Goal: Task Accomplishment & Management: Use online tool/utility

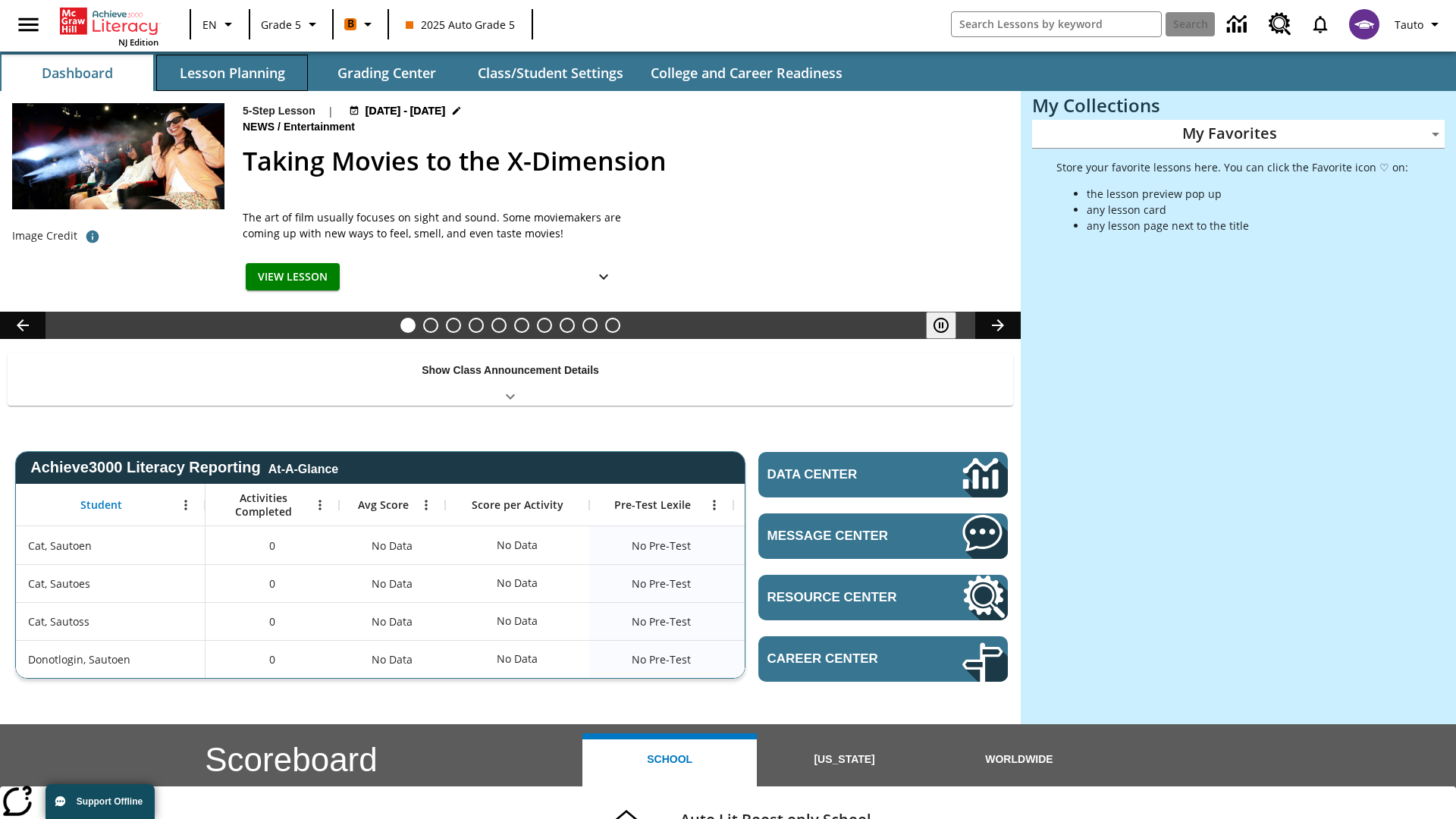
click at [232, 73] on button "Lesson Planning" at bounding box center [231, 72] width 151 height 36
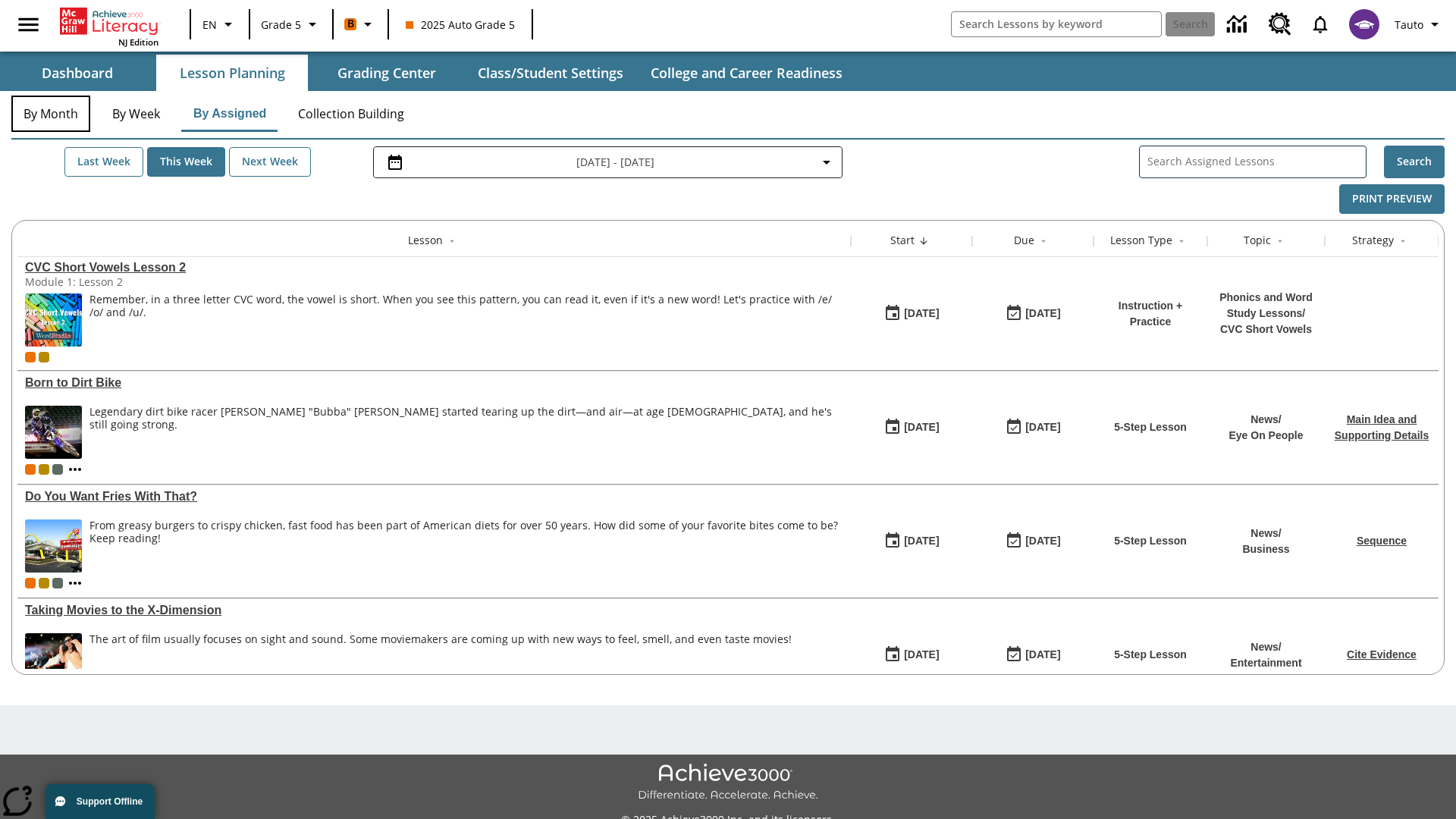
click at [51, 114] on button "By Month" at bounding box center [50, 113] width 78 height 36
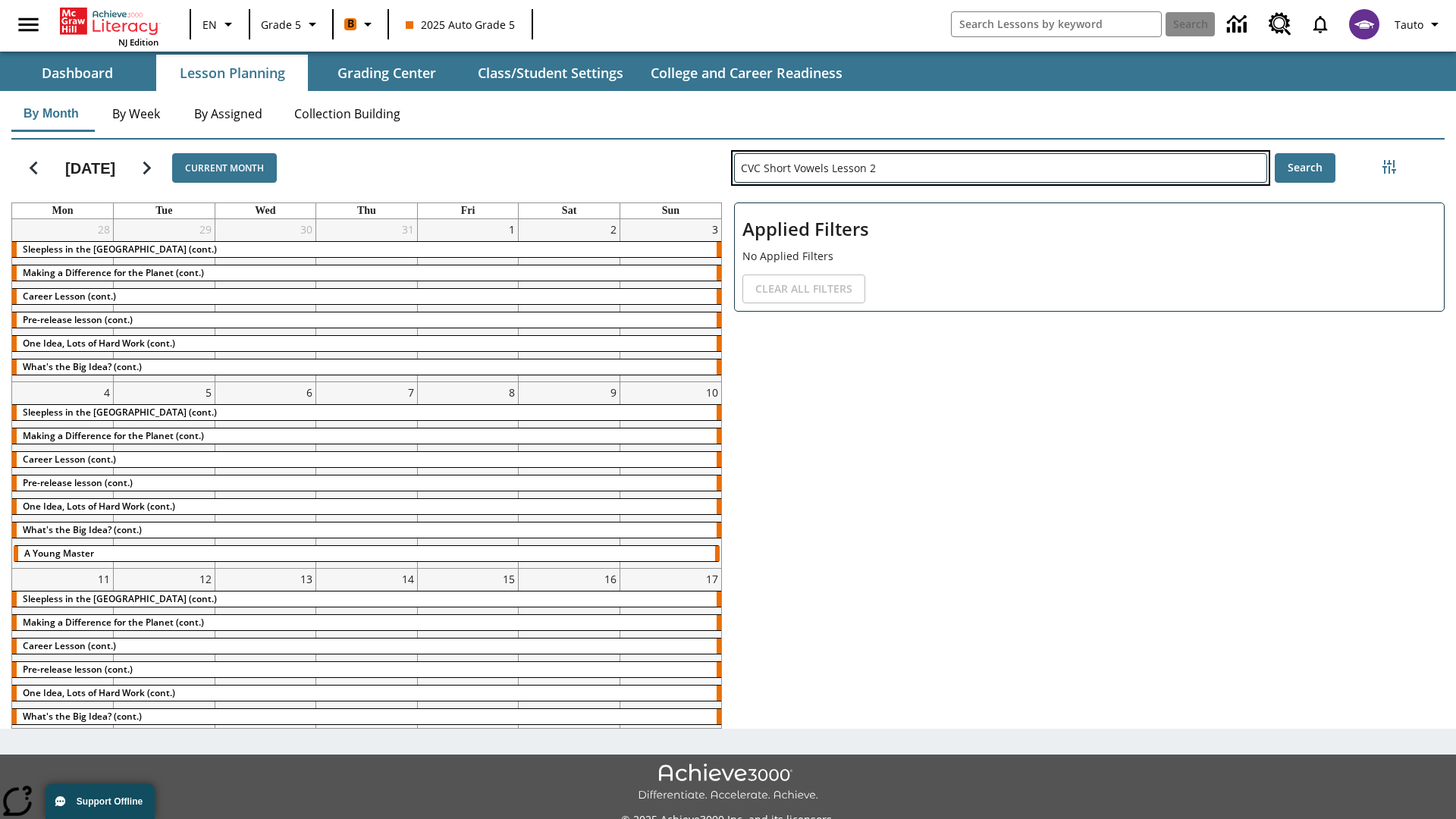
type input "CVC Short Vowels Lesson 2"
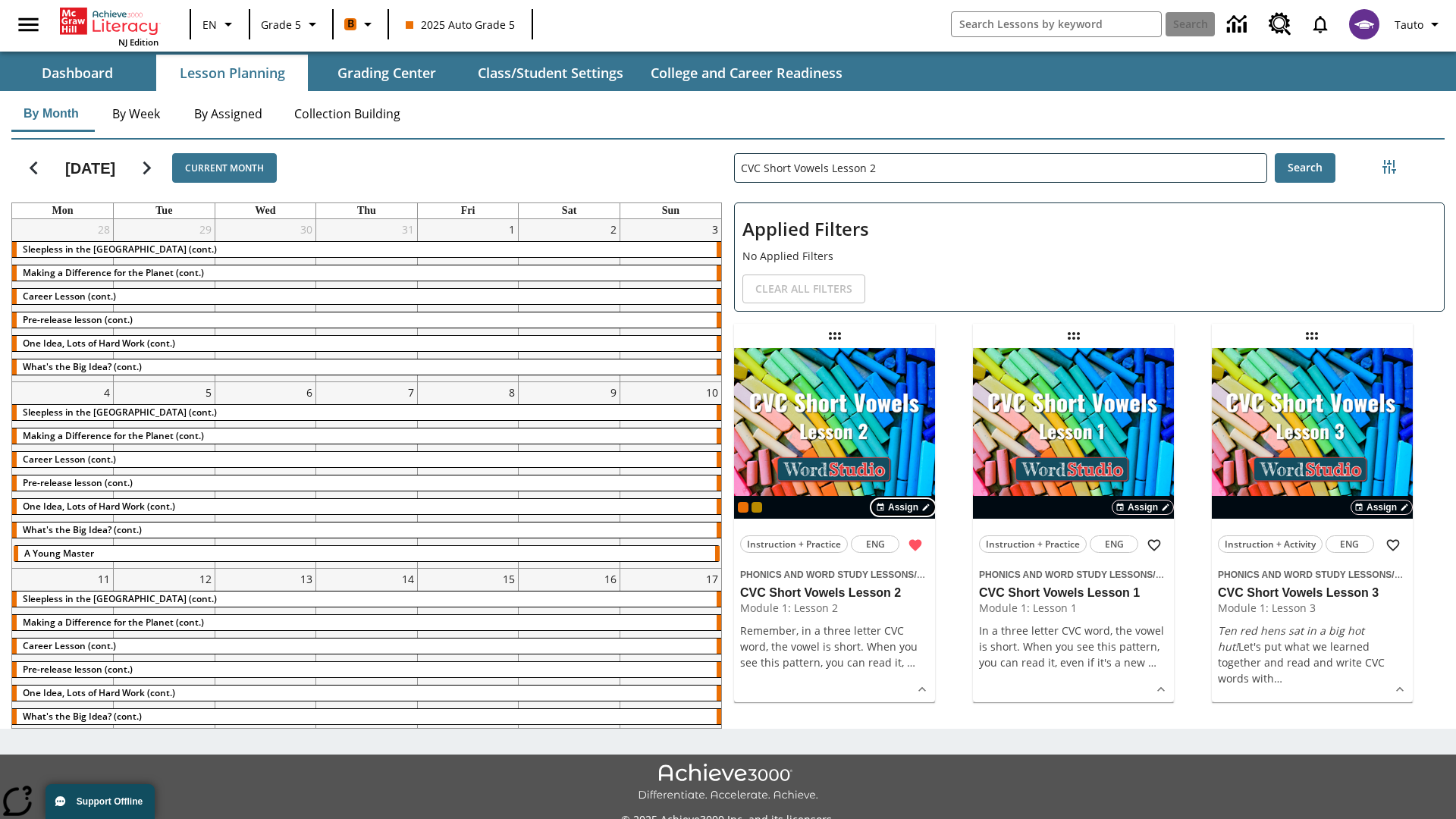
click at [904, 507] on span "Assign" at bounding box center [903, 507] width 30 height 14
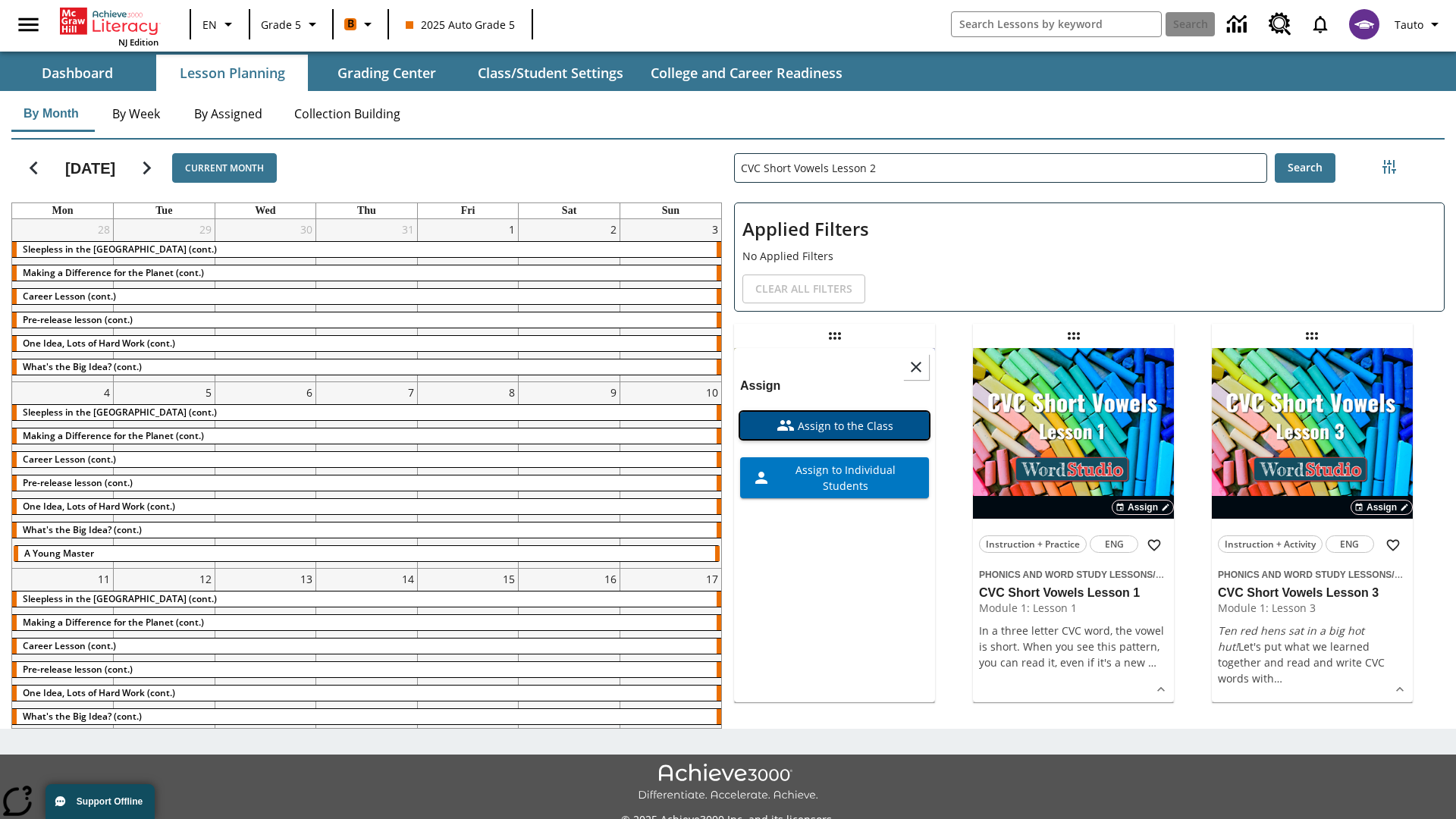
click at [834, 418] on span "Assign to the Class" at bounding box center [844, 426] width 99 height 16
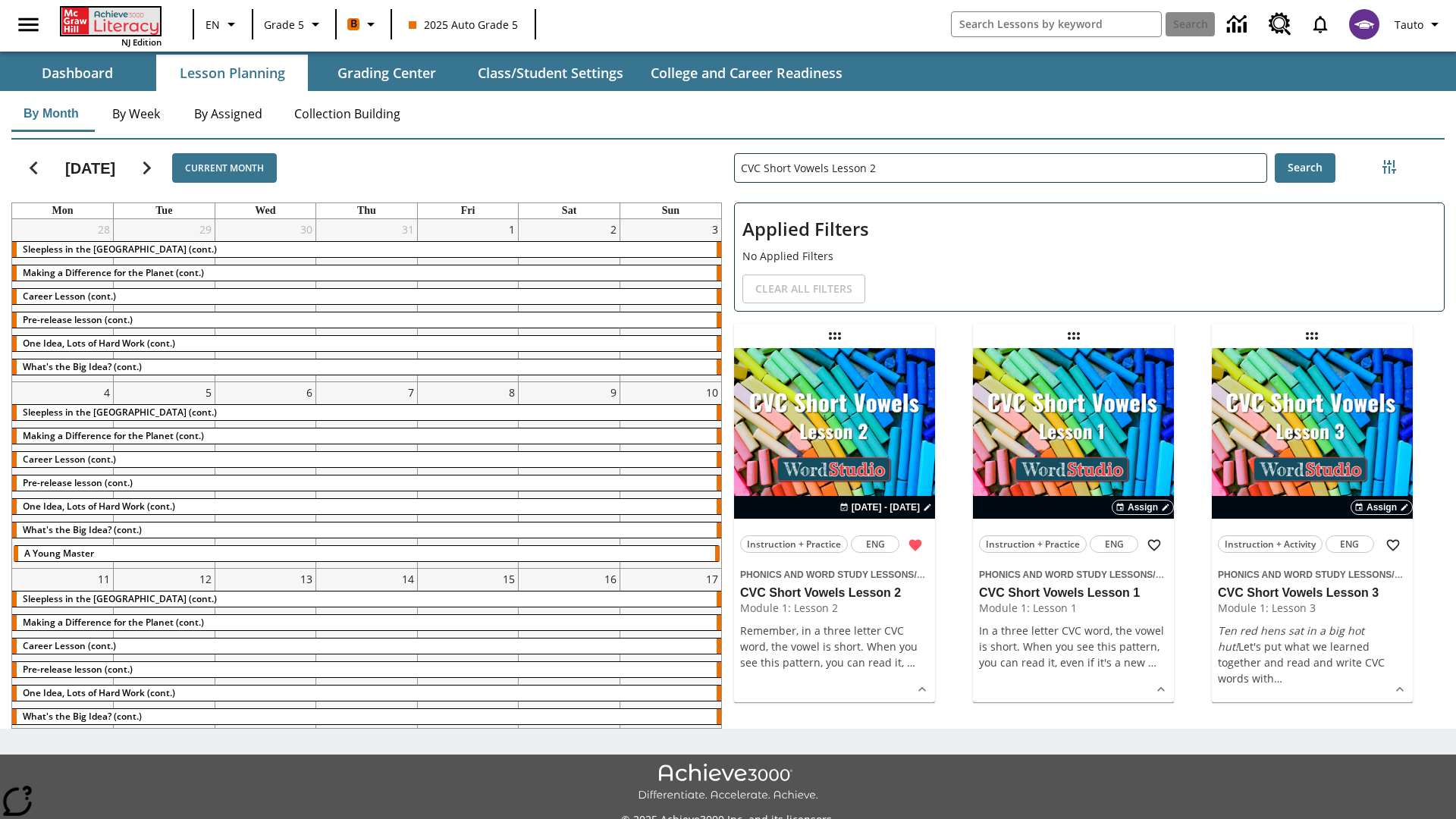
click at [109, 20] on icon "Home" at bounding box center [112, 21] width 101 height 28
